Goal: Information Seeking & Learning: Learn about a topic

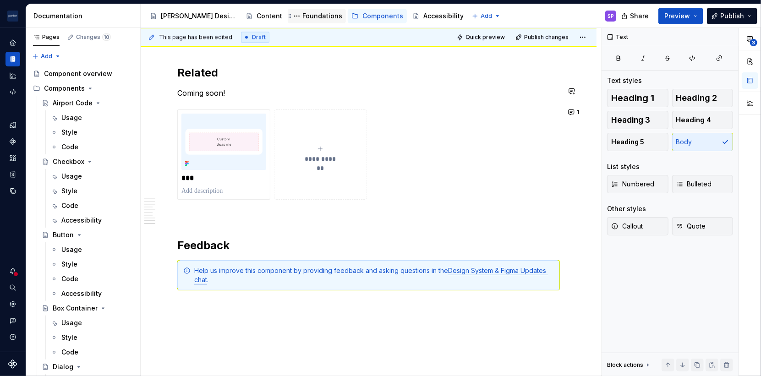
click at [303, 11] on div "Foundations" at bounding box center [323, 15] width 40 height 9
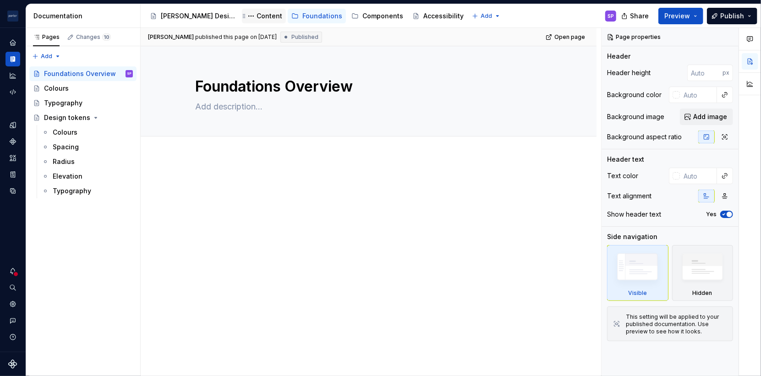
click at [257, 17] on div "Content" at bounding box center [270, 15] width 26 height 9
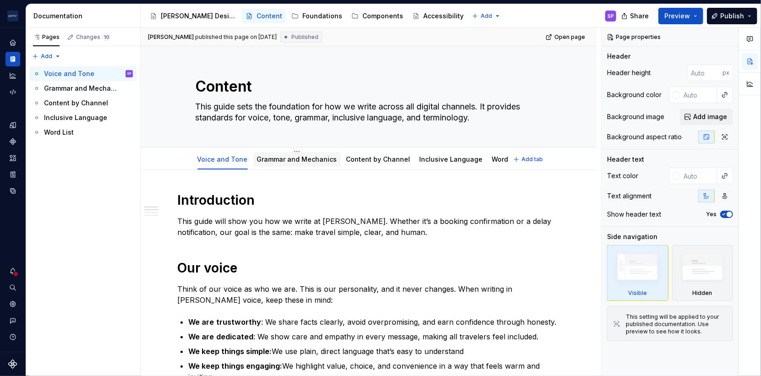
click at [304, 156] on link "Grammar and Mechanics" at bounding box center [297, 159] width 80 height 8
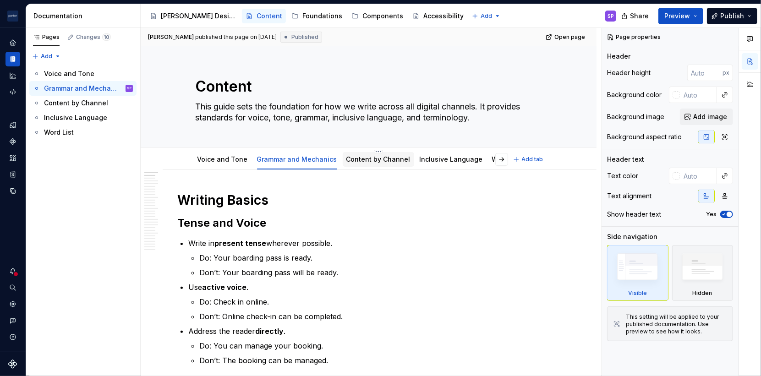
click at [354, 160] on link "Content by Channel" at bounding box center [379, 159] width 64 height 8
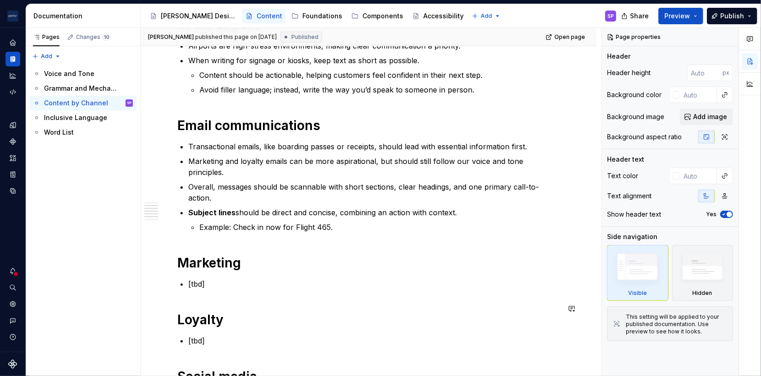
scroll to position [290, 0]
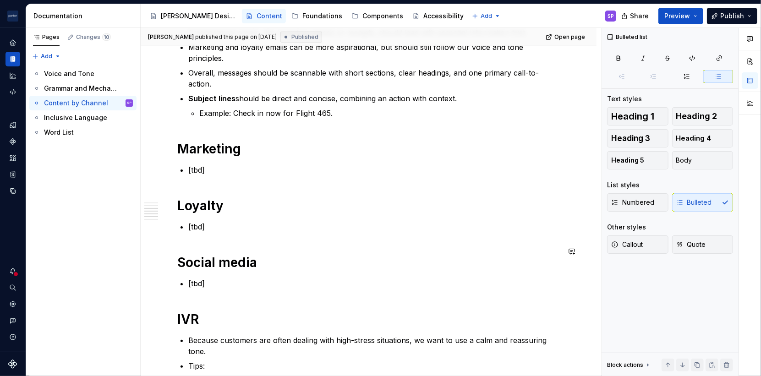
click at [238, 261] on div "In the airport Airports are high-stress environments, making clear communicatio…" at bounding box center [368, 222] width 383 height 640
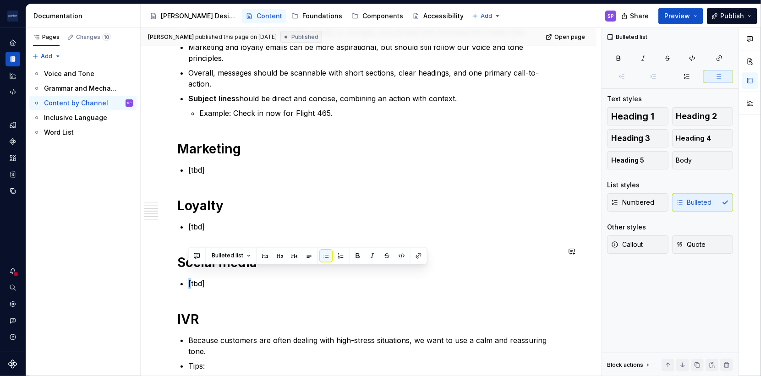
click at [238, 261] on button "Bulleted list" at bounding box center [231, 256] width 47 height 13
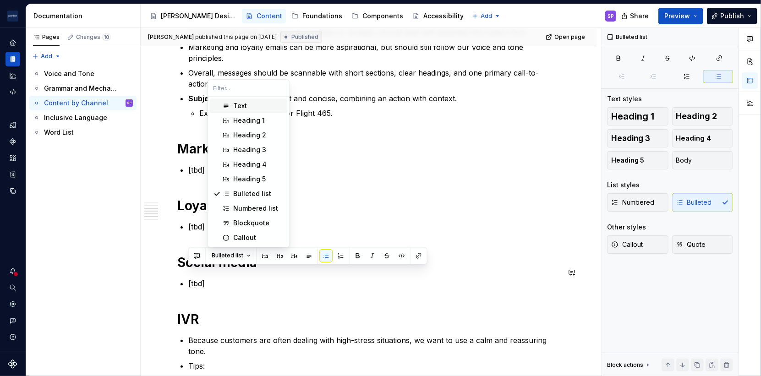
click at [238, 282] on div "In the airport Airports are high-stress environments, making clear communicatio…" at bounding box center [368, 222] width 383 height 640
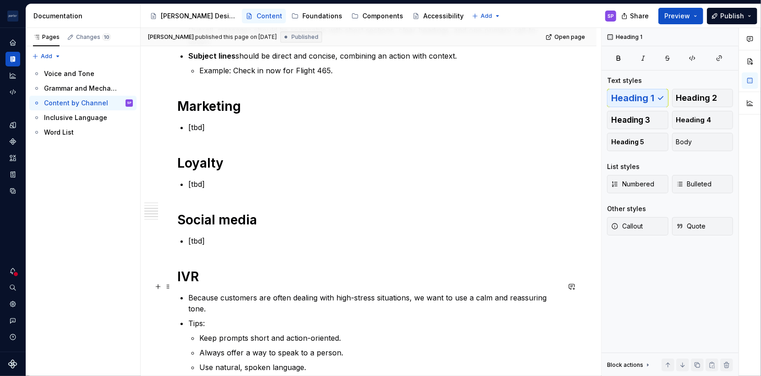
scroll to position [332, 0]
click at [361, 239] on div "In the airport Airports are high-stress environments, making clear communicatio…" at bounding box center [368, 180] width 383 height 640
drag, startPoint x: 248, startPoint y: 240, endPoint x: 244, endPoint y: 237, distance: 5.2
click at [244, 237] on div "In the airport Airports are high-stress environments, making clear communicatio…" at bounding box center [368, 180] width 383 height 640
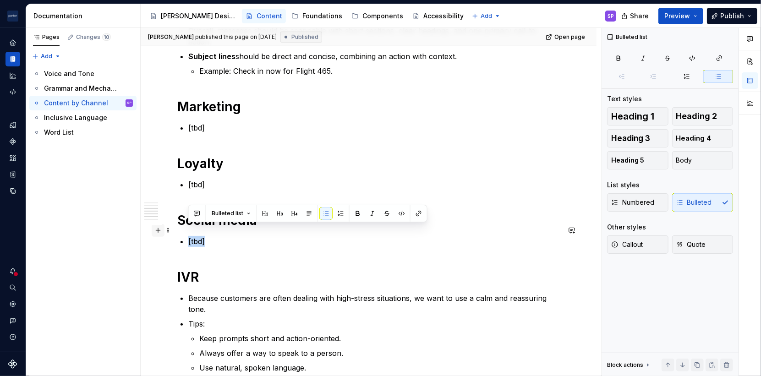
drag, startPoint x: 229, startPoint y: 232, endPoint x: 164, endPoint y: 230, distance: 64.7
click at [177, 230] on div "In the airport Airports are high-stress environments, making clear communicatio…" at bounding box center [368, 185] width 383 height 651
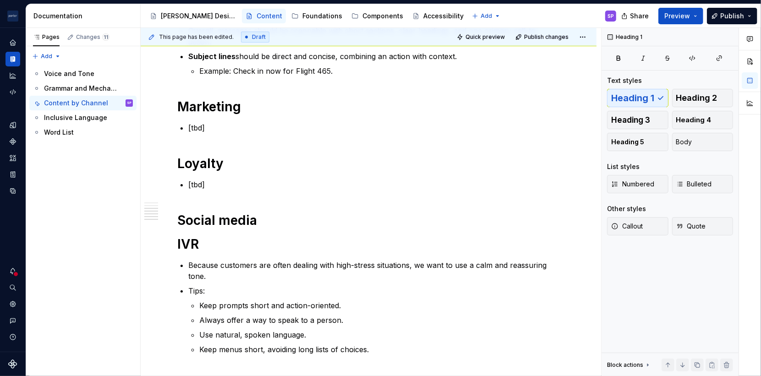
type textarea "*"
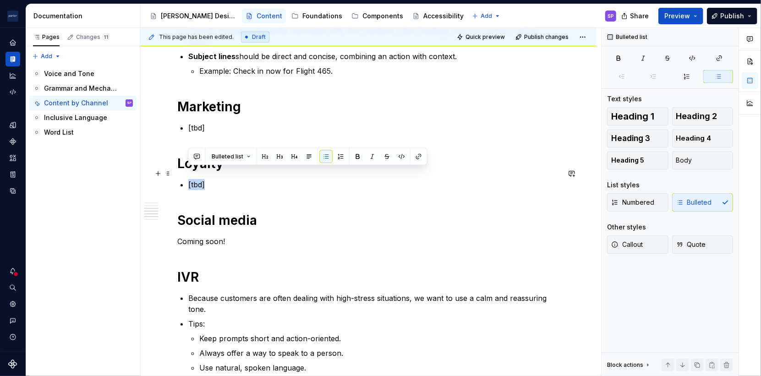
drag, startPoint x: 221, startPoint y: 176, endPoint x: 176, endPoint y: 176, distance: 44.5
click at [176, 176] on div "In the airport Airports are high-stress environments, making clear communicatio…" at bounding box center [369, 231] width 456 height 786
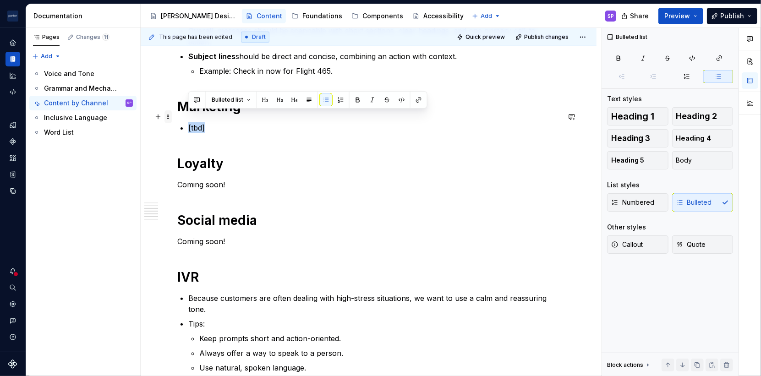
drag, startPoint x: 209, startPoint y: 117, endPoint x: 169, endPoint y: 116, distance: 39.4
click at [177, 116] on div "In the airport Airports are high-stress environments, making clear communicatio…" at bounding box center [368, 185] width 383 height 651
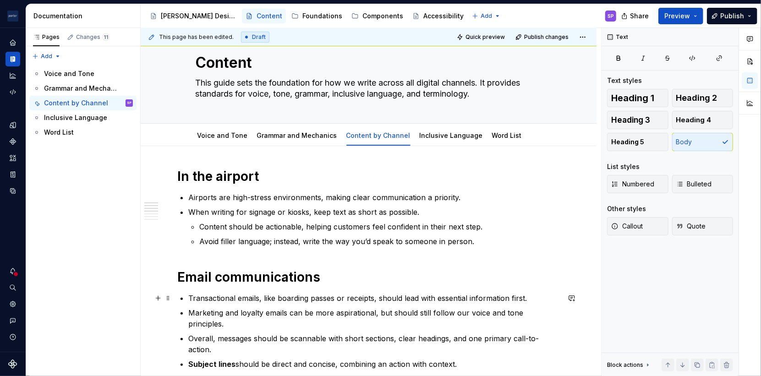
scroll to position [0, 0]
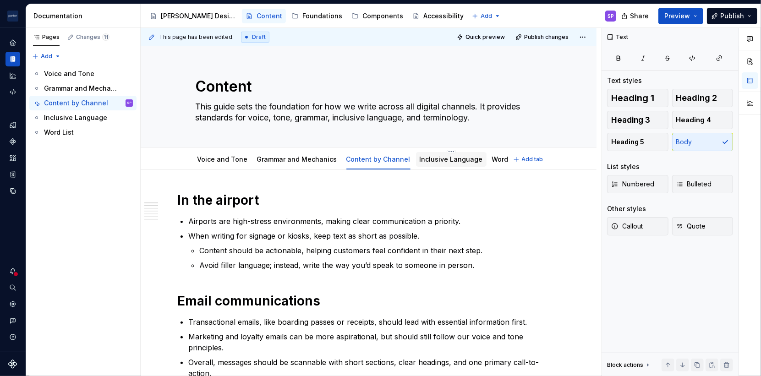
click at [441, 162] on link "Inclusive Language" at bounding box center [451, 159] width 63 height 8
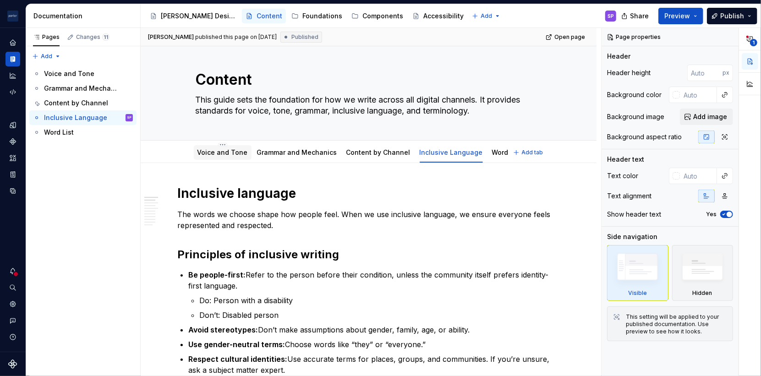
click at [231, 156] on div "Voice and Tone" at bounding box center [223, 152] width 50 height 9
type textarea "*"
